Goal: Task Accomplishment & Management: Complete application form

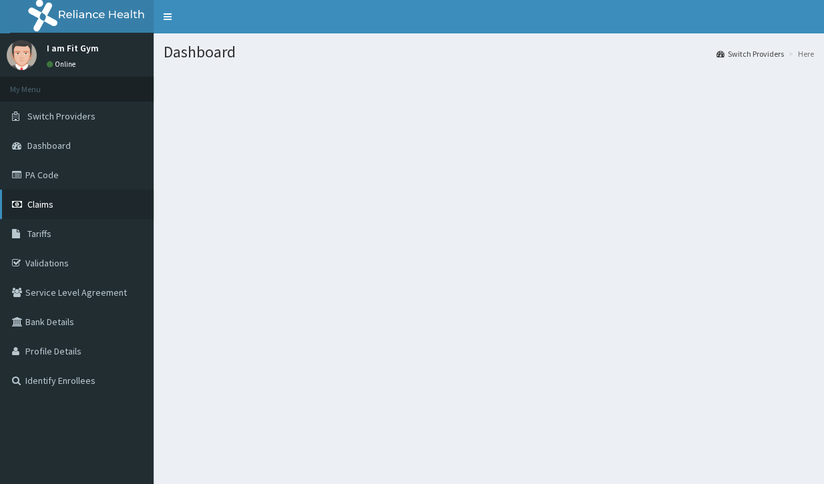
click at [52, 204] on span "Claims" at bounding box center [40, 204] width 26 height 12
click at [61, 200] on link "Claims" at bounding box center [77, 204] width 154 height 29
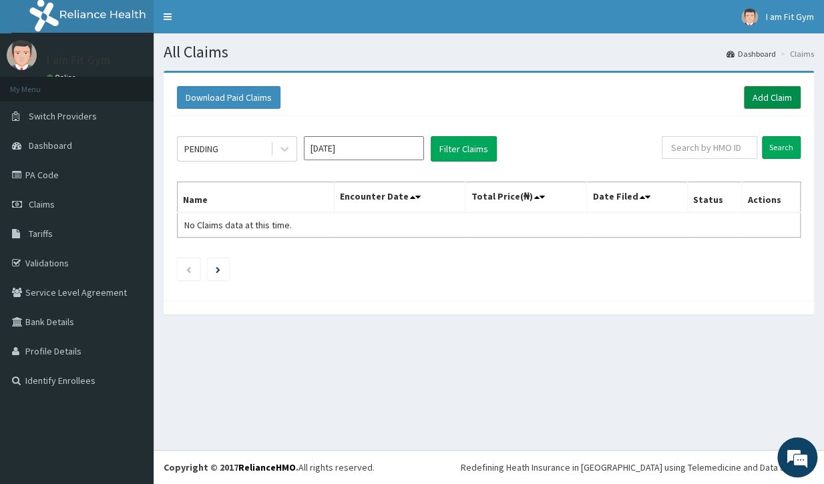
click at [781, 98] on link "Add Claim" at bounding box center [772, 97] width 57 height 23
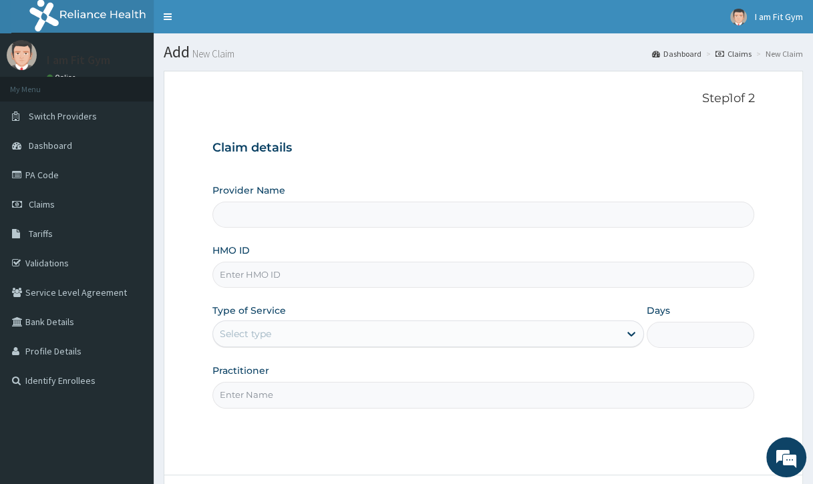
type input "I am fit Gym - Magodo"
type input "1"
click at [425, 397] on input "Practitioner" at bounding box center [483, 395] width 542 height 26
type input "RAZZIE"
click at [485, 279] on input "HMO ID" at bounding box center [483, 275] width 542 height 26
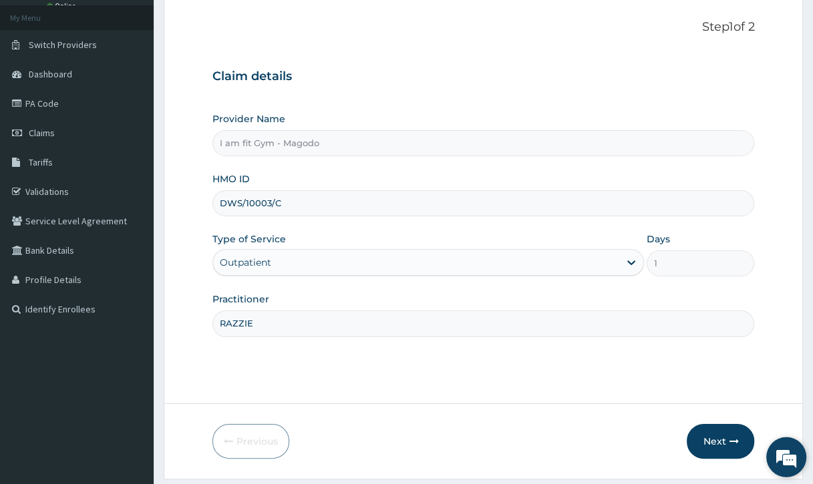
scroll to position [110, 0]
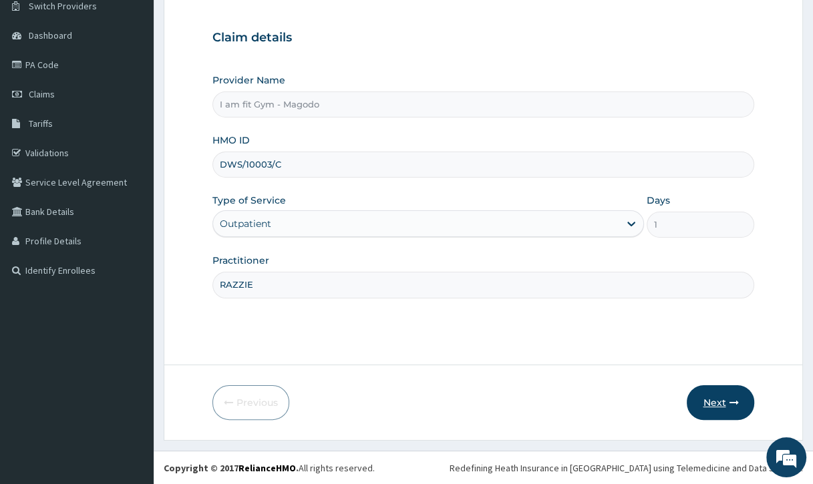
type input "DWS/10003/C"
click at [726, 402] on button "Next" at bounding box center [720, 402] width 67 height 35
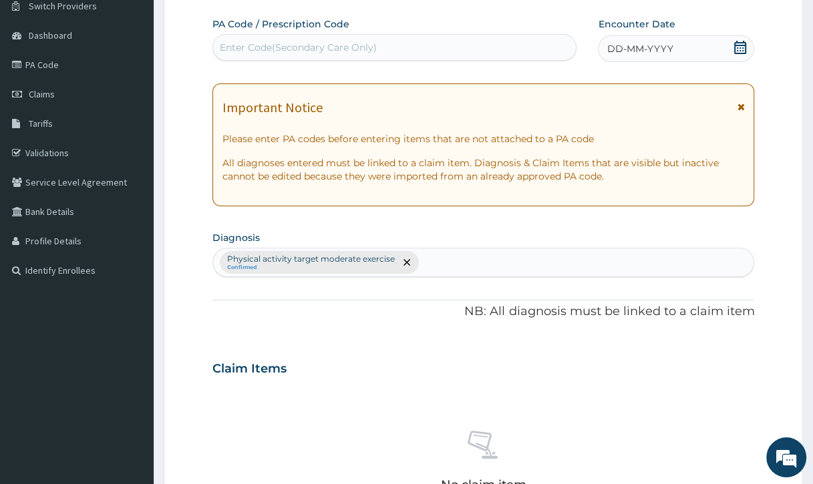
click at [745, 46] on icon at bounding box center [740, 47] width 13 height 13
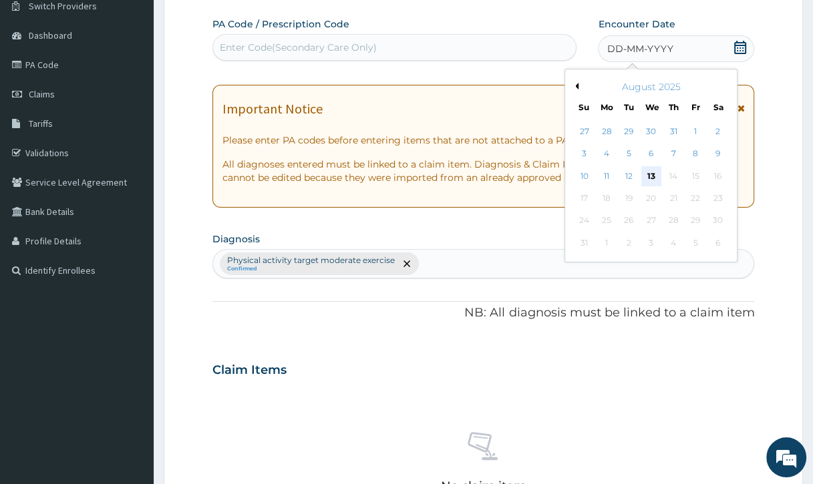
click at [647, 176] on div "13" at bounding box center [651, 176] width 20 height 20
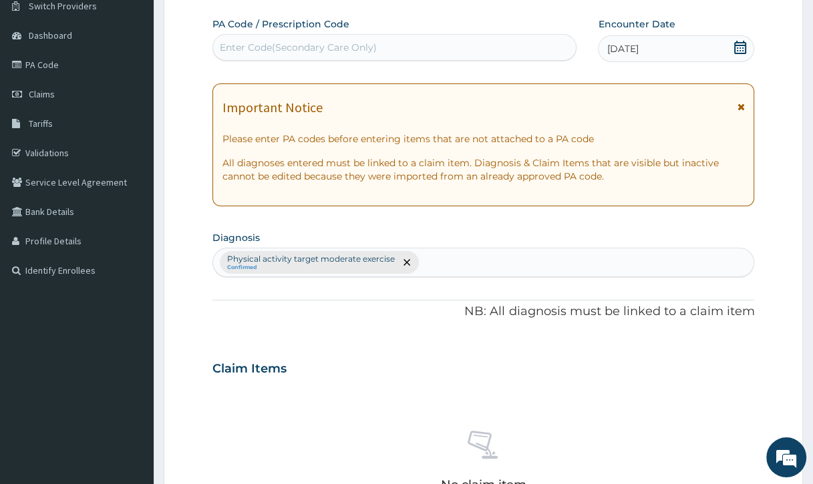
drag, startPoint x: 455, startPoint y: 43, endPoint x: 464, endPoint y: 39, distance: 9.6
click at [459, 40] on div "Enter Code(Secondary Care Only)" at bounding box center [394, 47] width 363 height 21
type input "P"
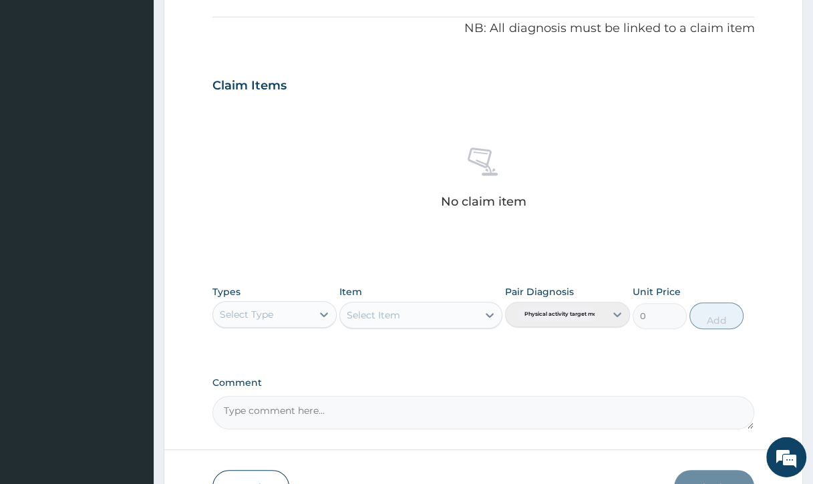
scroll to position [428, 0]
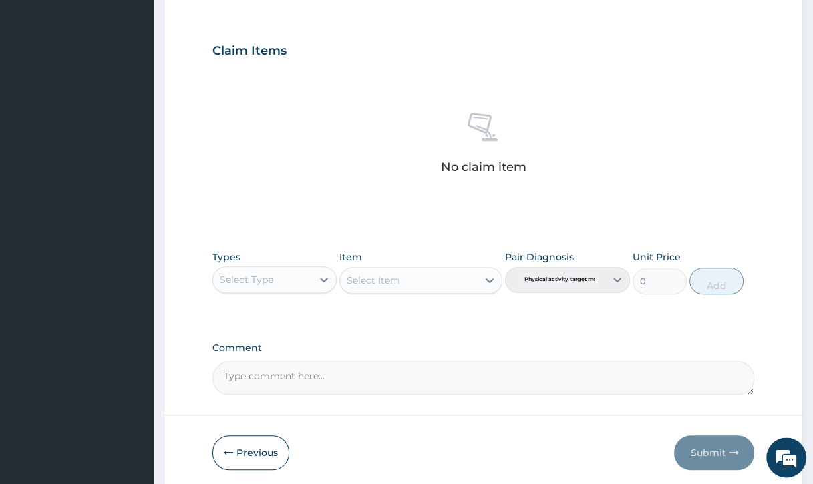
type input "PA/114479"
click at [285, 275] on div "Select Type" at bounding box center [263, 279] width 100 height 21
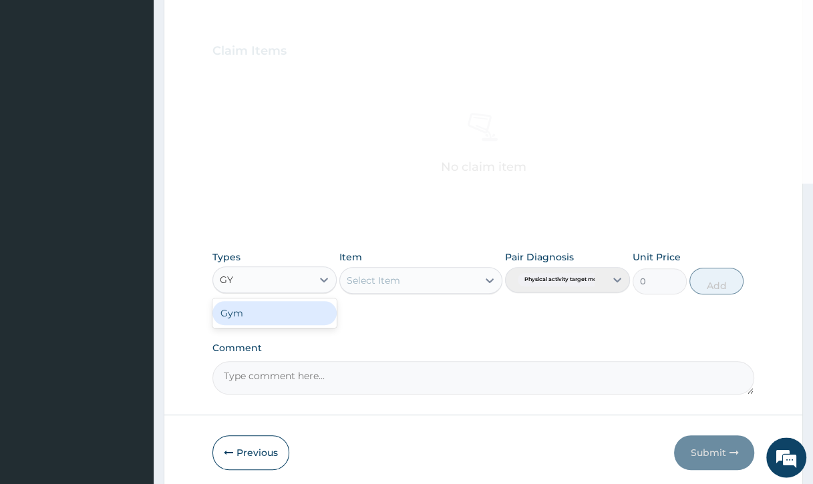
type input "GYM"
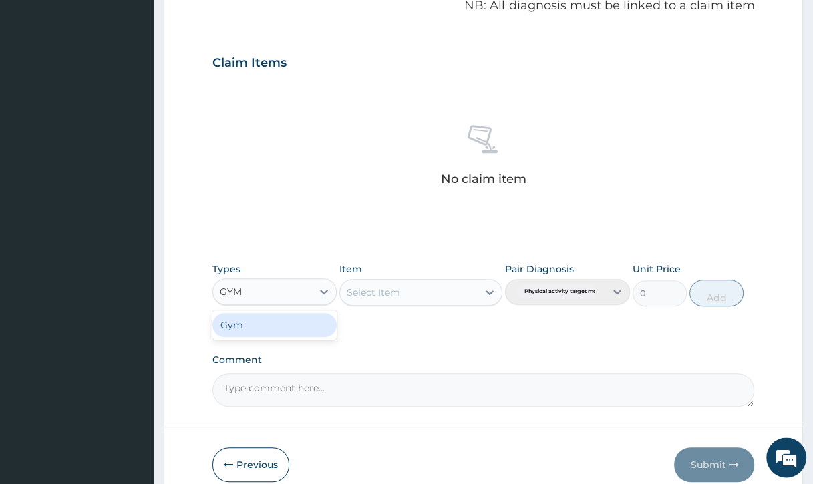
click at [291, 318] on div "Gym" at bounding box center [274, 325] width 125 height 24
click at [361, 285] on div "Select Item" at bounding box center [395, 292] width 110 height 21
click at [374, 291] on div "Select Item" at bounding box center [373, 292] width 53 height 13
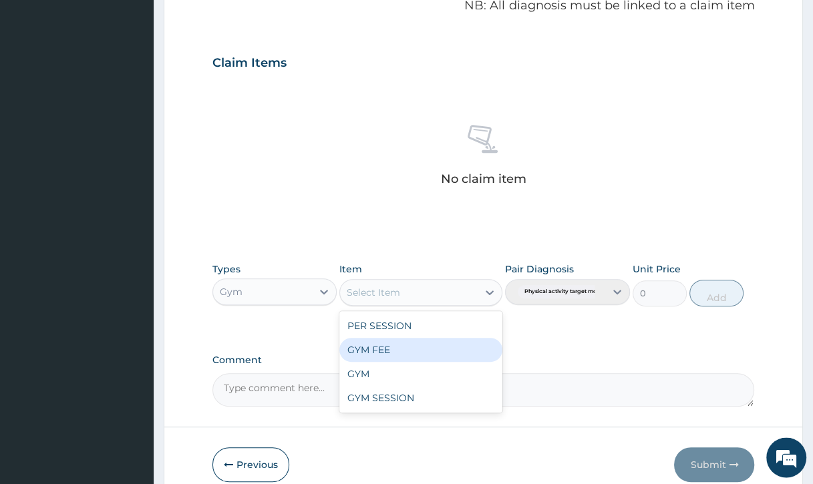
click at [388, 347] on div "GYM FEE" at bounding box center [420, 350] width 163 height 24
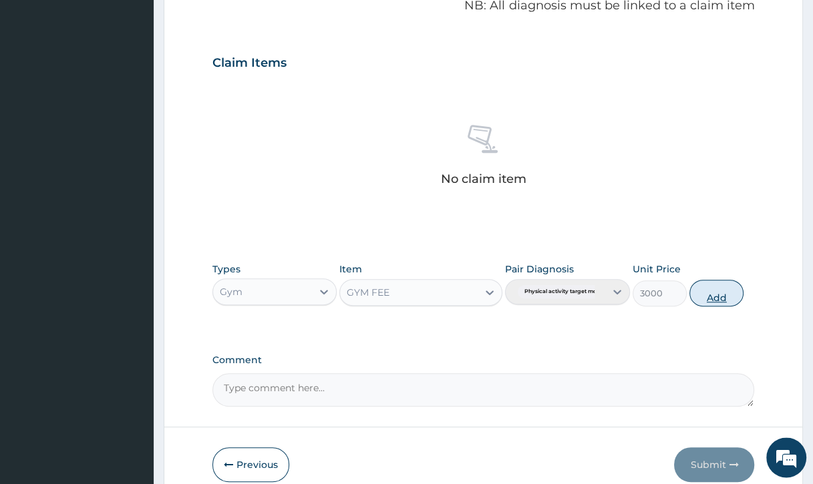
click at [720, 294] on button "Add" at bounding box center [716, 293] width 54 height 27
type input "0"
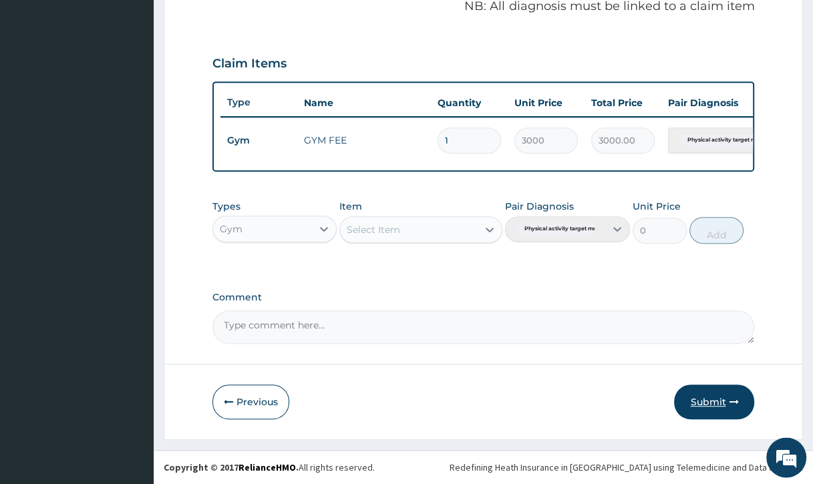
click at [729, 416] on button "Submit" at bounding box center [714, 402] width 80 height 35
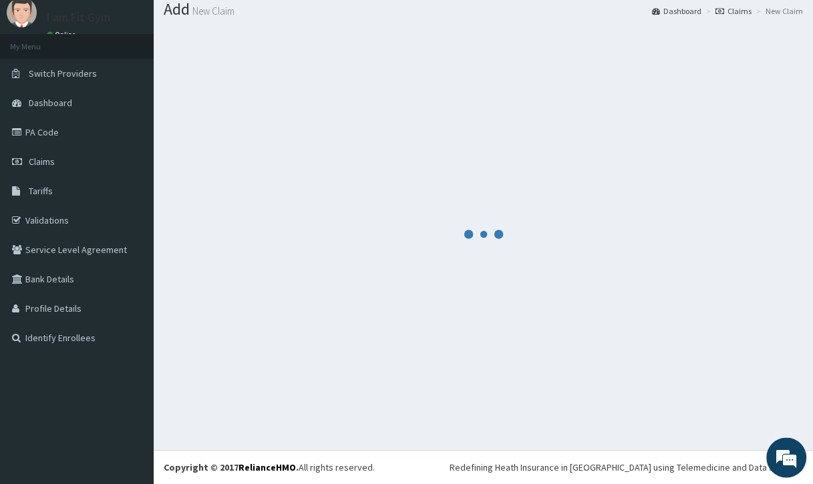
scroll to position [42, 0]
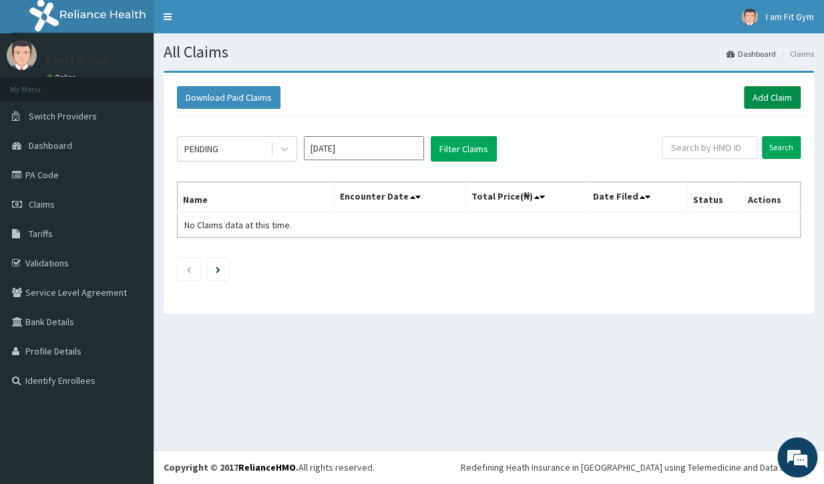
click at [784, 100] on link "Add Claim" at bounding box center [772, 97] width 57 height 23
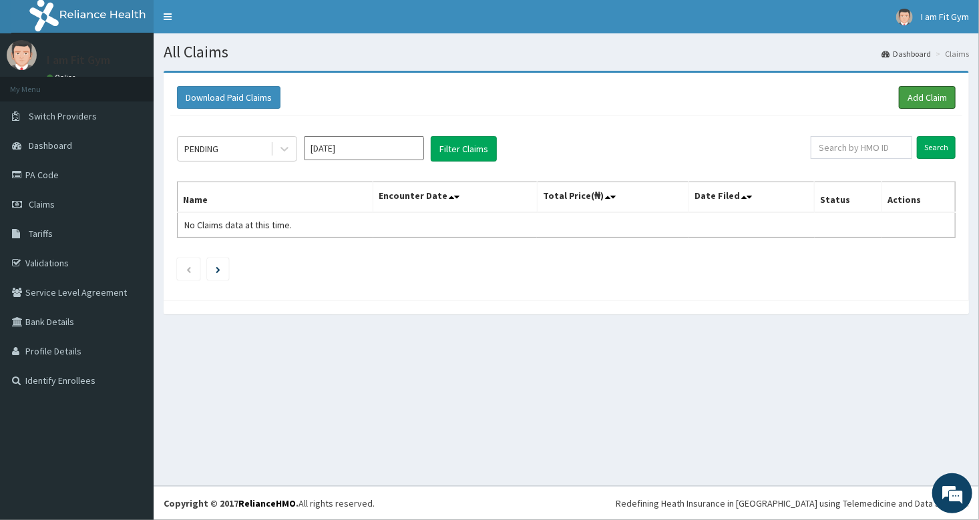
drag, startPoint x: 941, startPoint y: 91, endPoint x: 929, endPoint y: 85, distance: 13.4
click at [938, 90] on link "Add Claim" at bounding box center [927, 97] width 57 height 23
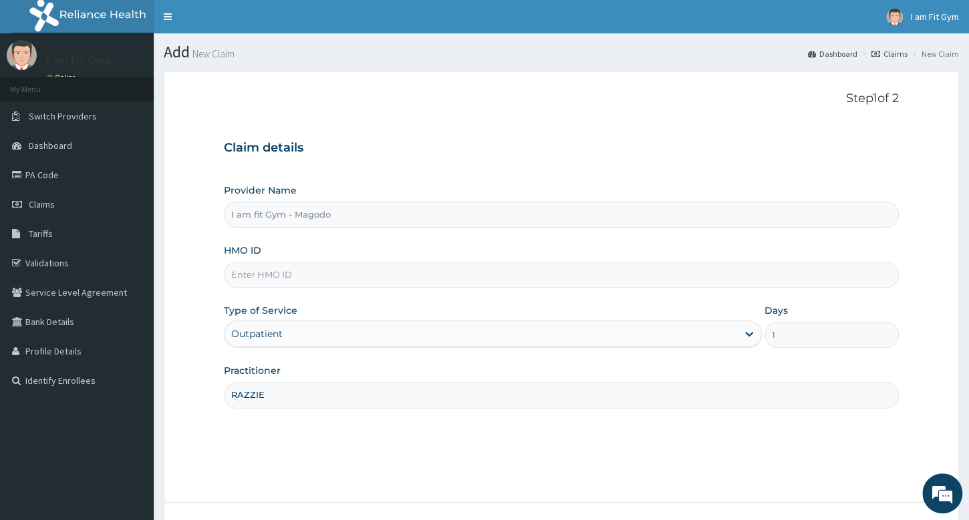
type input "RAZZIE"
click at [323, 271] on input "HMO ID" at bounding box center [561, 275] width 675 height 26
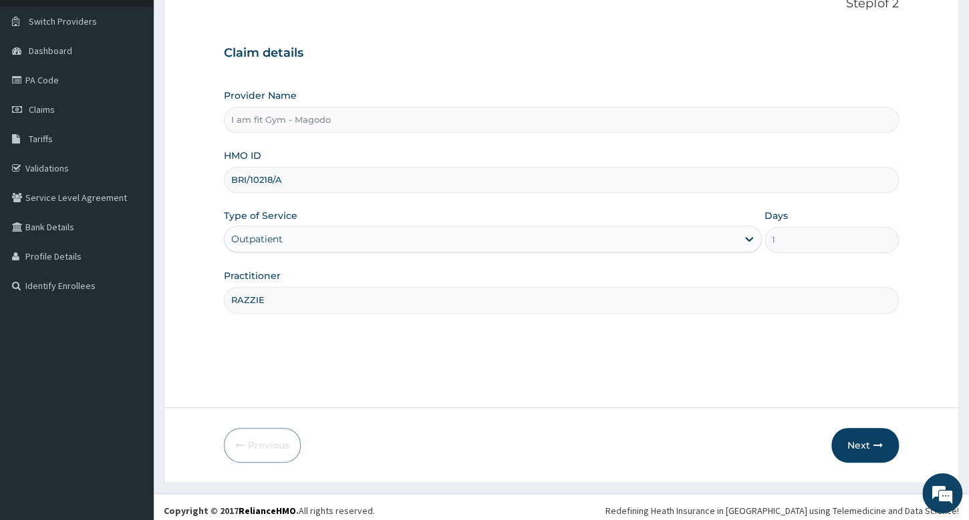
scroll to position [102, 0]
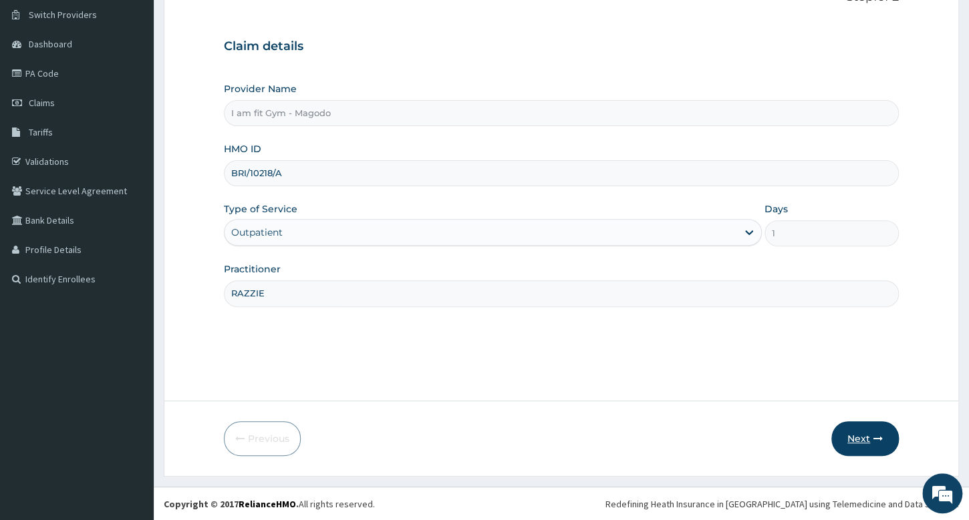
type input "BRI/10218/A"
click at [856, 445] on button "Next" at bounding box center [864, 439] width 67 height 35
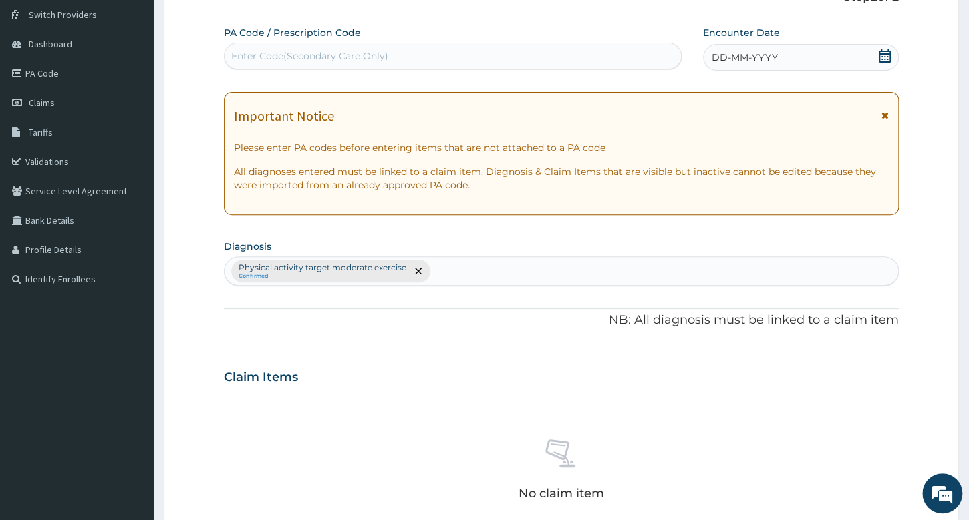
click at [871, 53] on div "DD-MM-YYYY" at bounding box center [801, 57] width 196 height 27
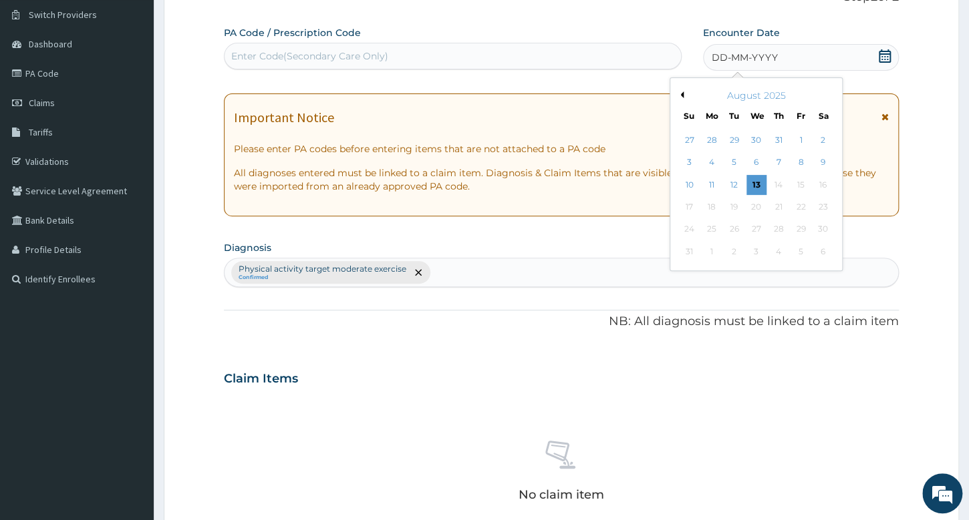
drag, startPoint x: 754, startPoint y: 180, endPoint x: 735, endPoint y: 167, distance: 23.5
click at [754, 181] on div "13" at bounding box center [756, 185] width 20 height 20
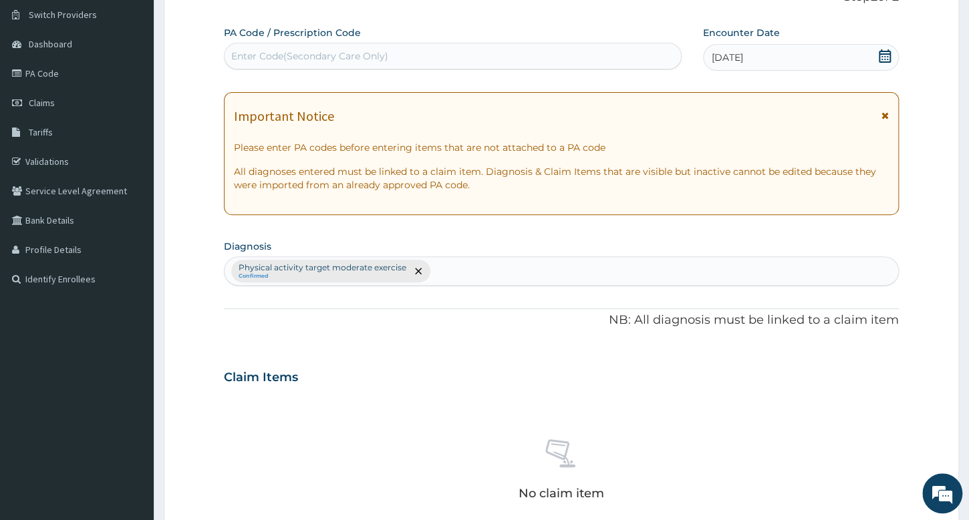
click at [573, 49] on div "Enter Code(Secondary Care Only)" at bounding box center [452, 55] width 456 height 21
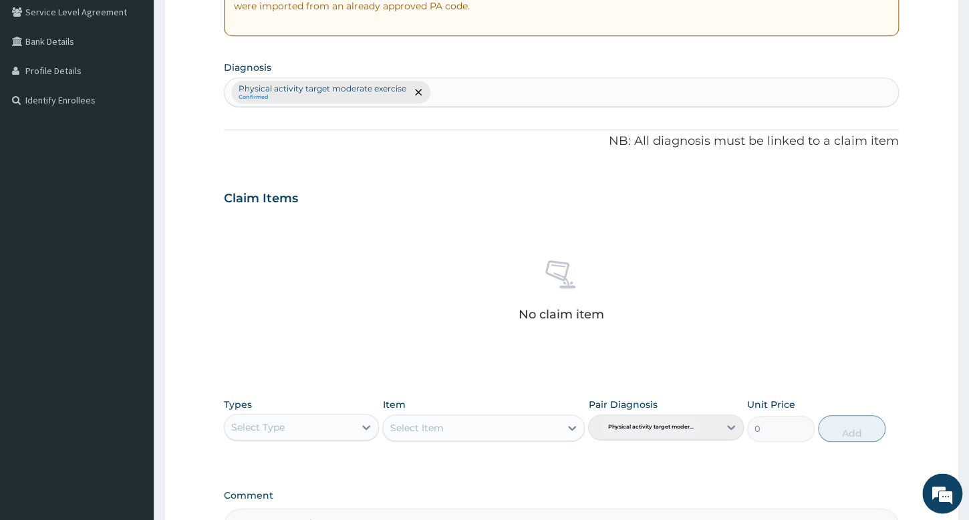
scroll to position [320, 0]
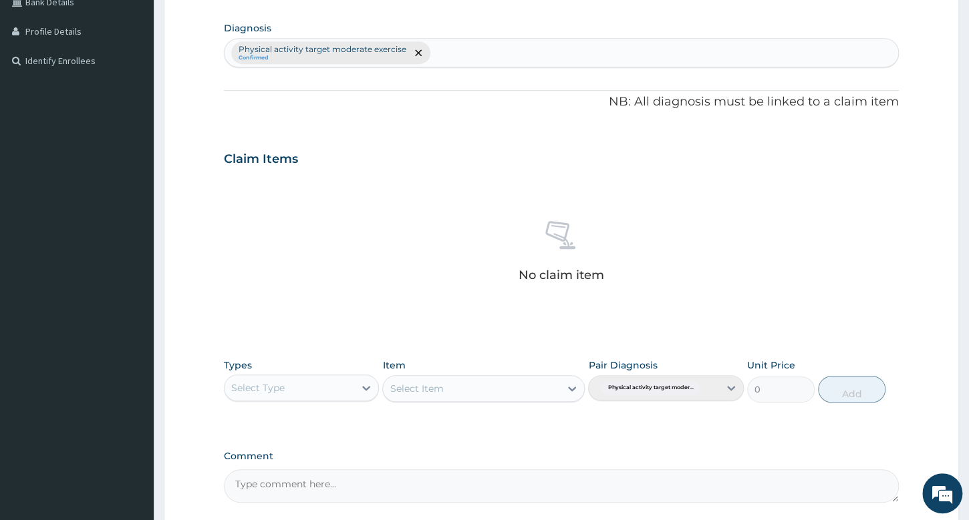
type input "PA/8ECD85"
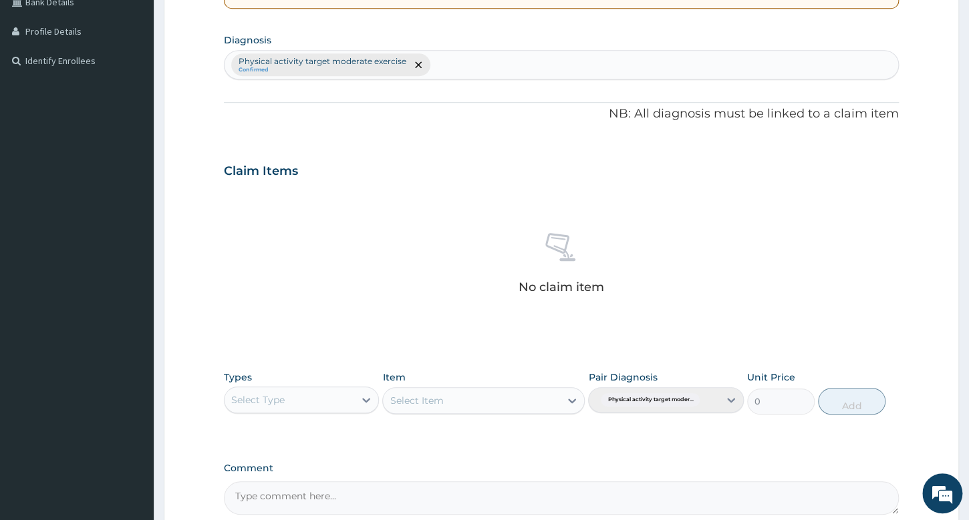
click at [343, 382] on div "Types Select Type" at bounding box center [301, 393] width 155 height 44
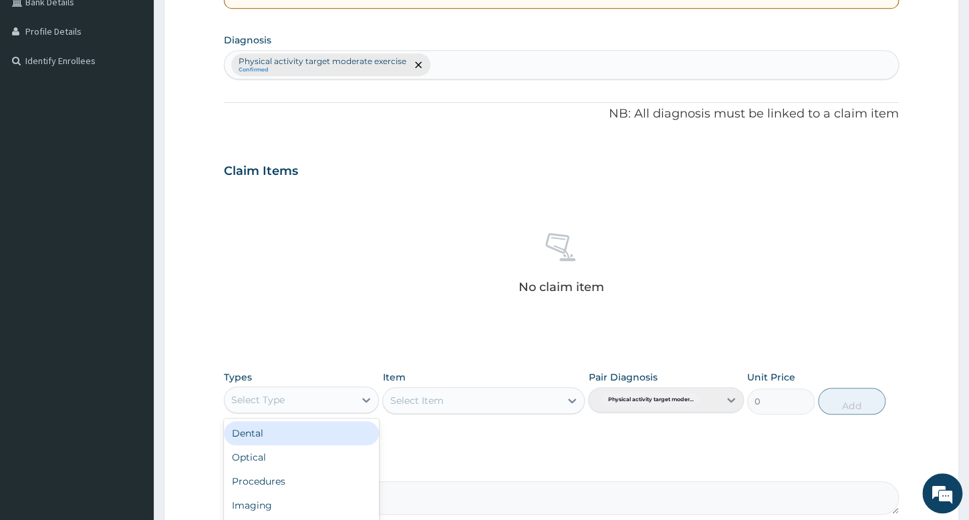
click at [349, 397] on div "Select Type" at bounding box center [289, 399] width 130 height 21
type input "GYM"
click at [358, 438] on div "Gym" at bounding box center [301, 434] width 155 height 24
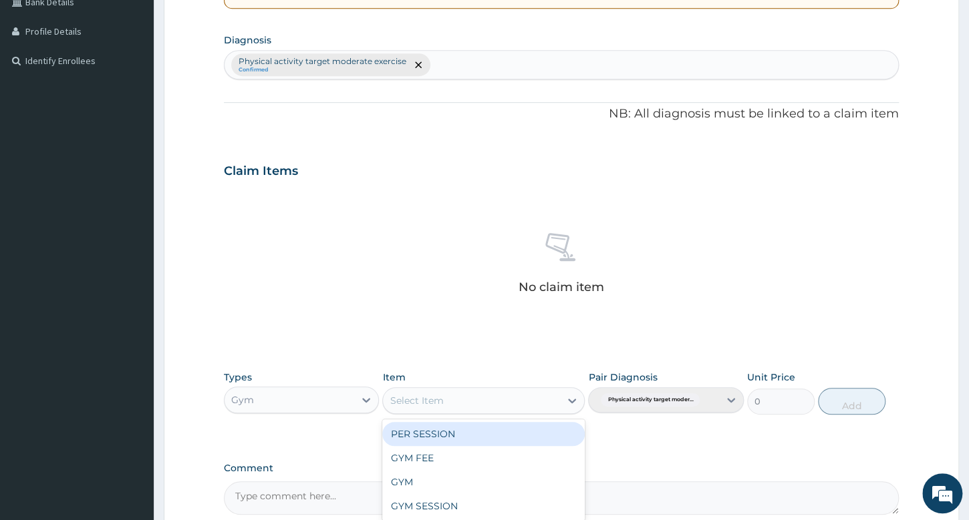
click at [445, 401] on div "Select Item" at bounding box center [471, 400] width 177 height 21
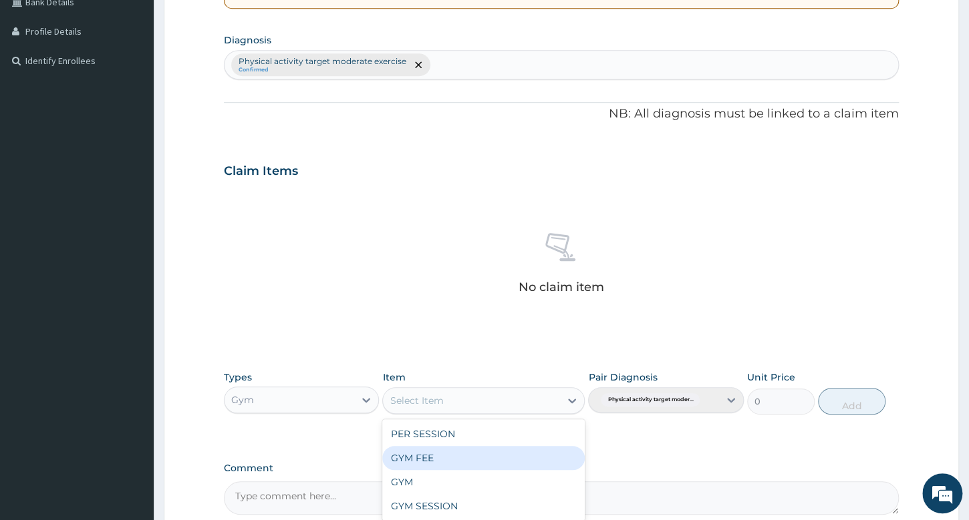
click at [463, 461] on div "GYM FEE" at bounding box center [483, 458] width 202 height 24
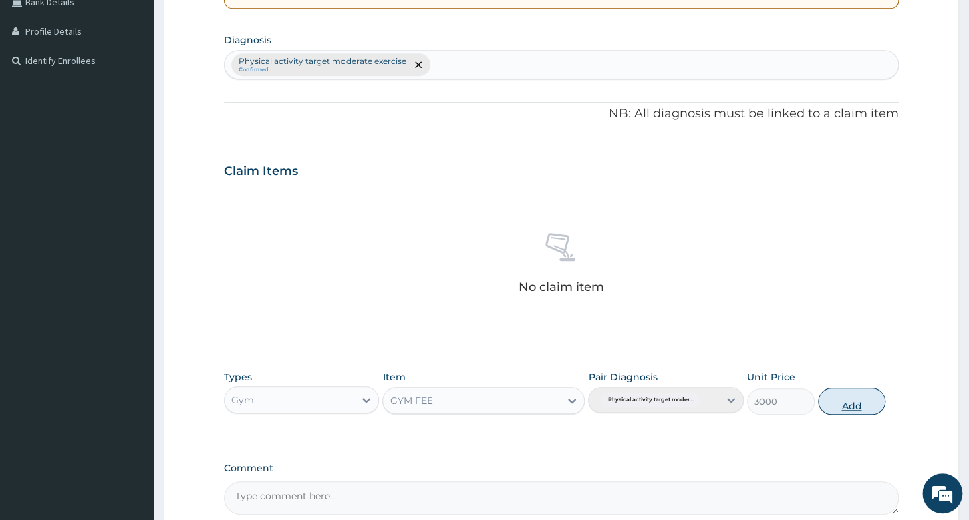
click at [858, 398] on button "Add" at bounding box center [851, 401] width 67 height 27
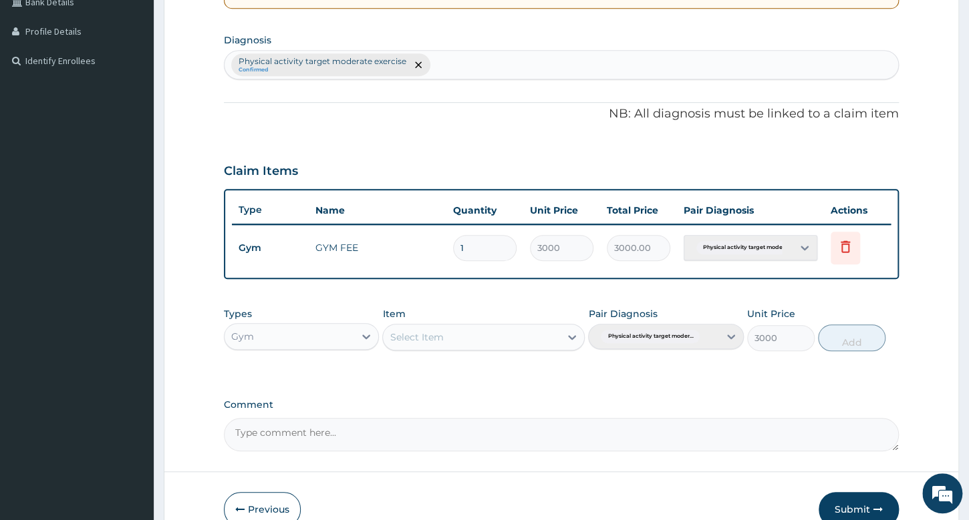
type input "0"
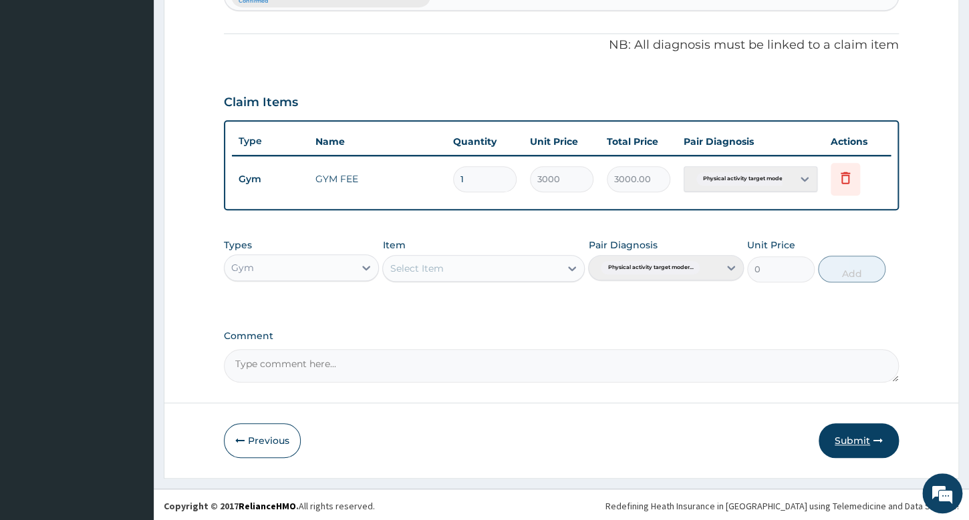
click at [857, 438] on button "Submit" at bounding box center [858, 441] width 80 height 35
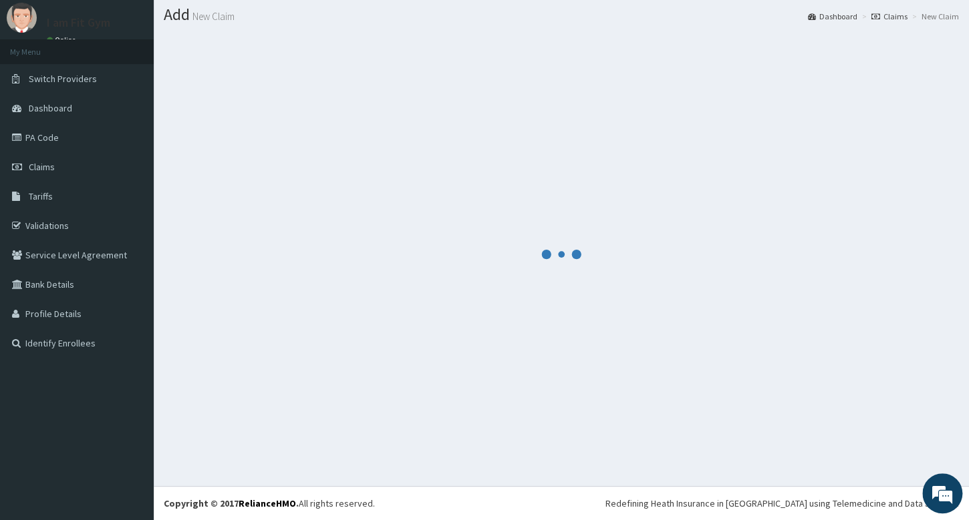
scroll to position [37, 0]
